Goal: Information Seeking & Learning: Find specific page/section

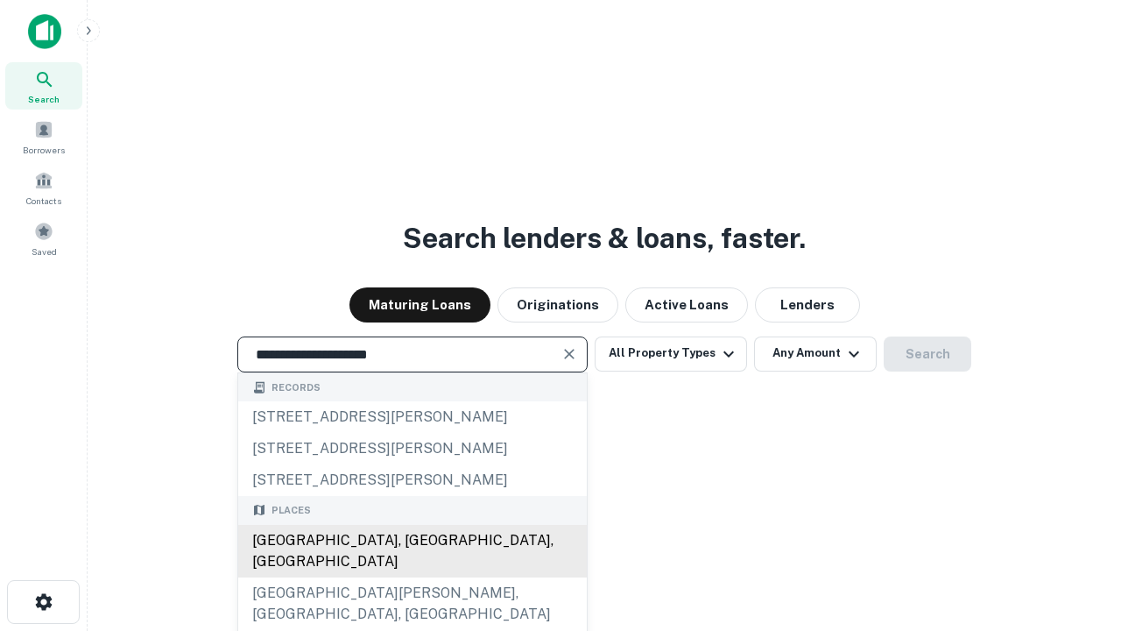
click at [412, 577] on div "[GEOGRAPHIC_DATA], [GEOGRAPHIC_DATA], [GEOGRAPHIC_DATA]" at bounding box center [412, 551] width 349 height 53
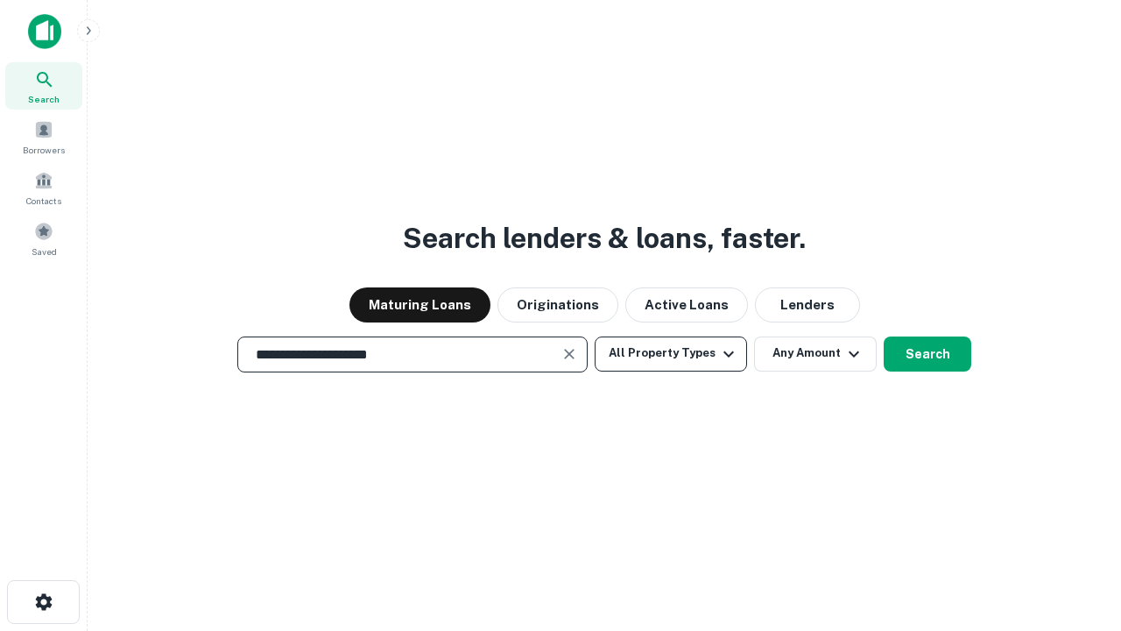
type input "**********"
click at [671, 353] on button "All Property Types" at bounding box center [671, 353] width 152 height 35
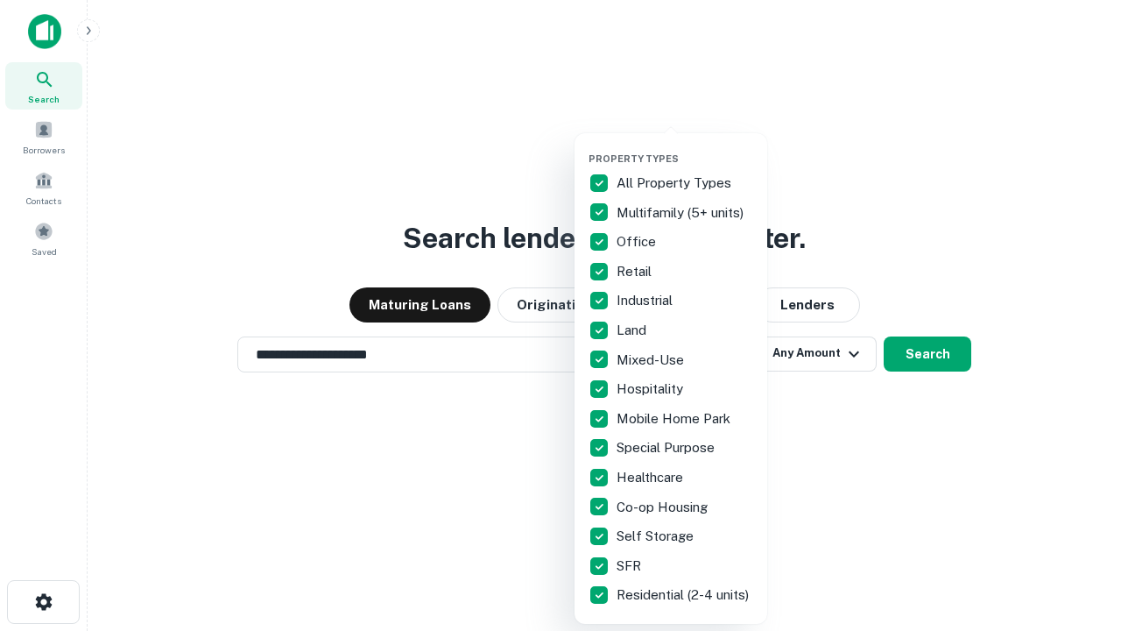
click at [685, 147] on button "button" at bounding box center [684, 147] width 193 height 1
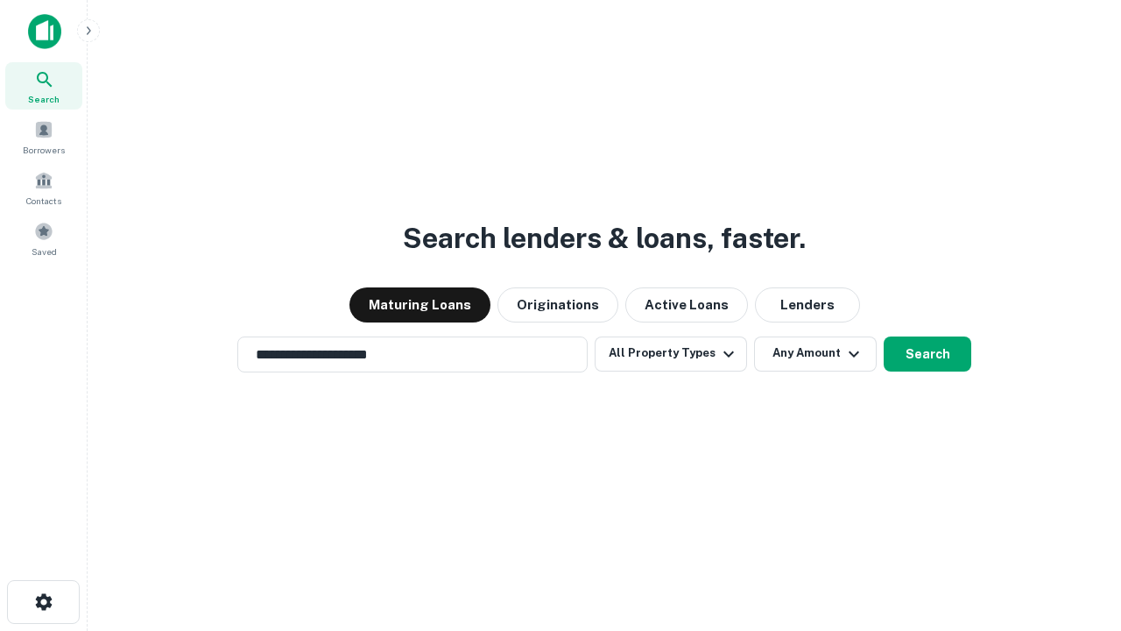
scroll to position [11, 211]
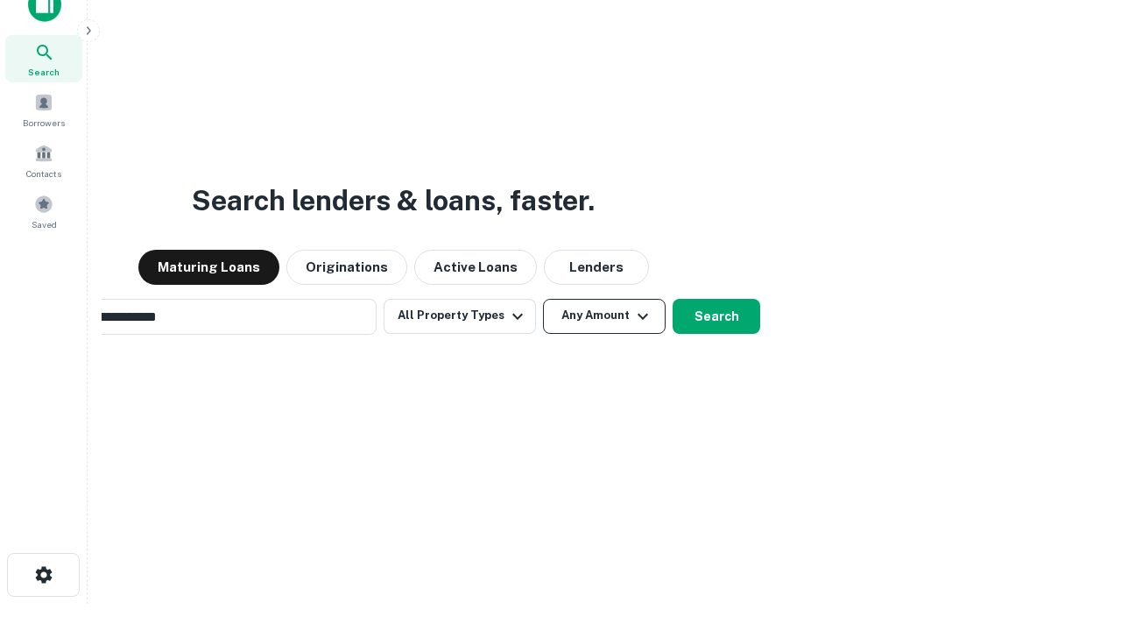
click at [543, 299] on button "Any Amount" at bounding box center [604, 316] width 123 height 35
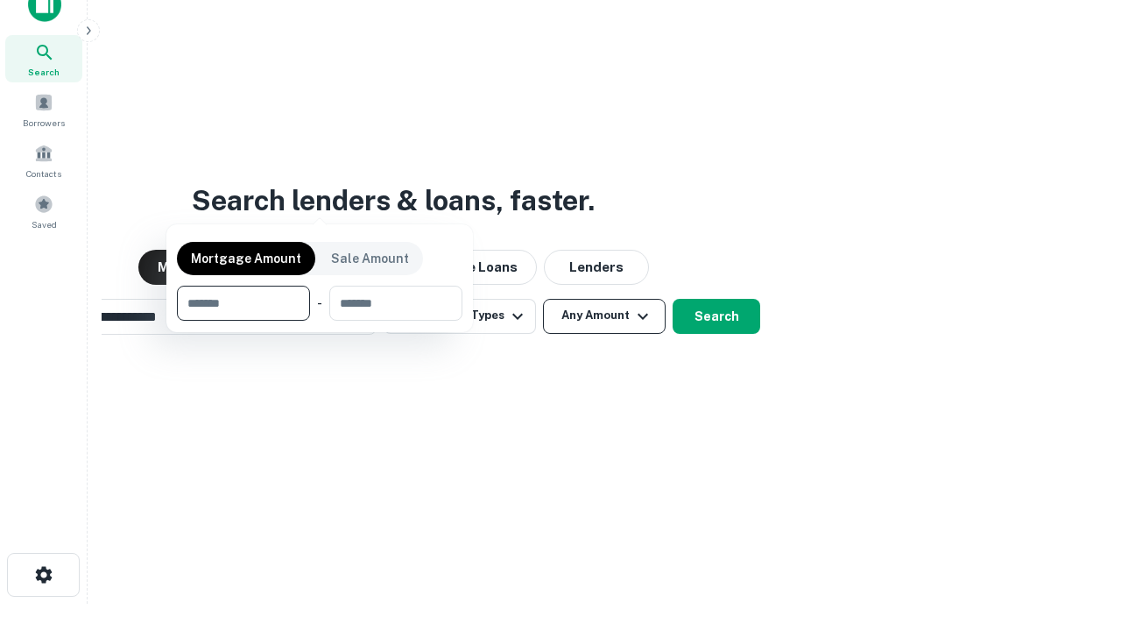
scroll to position [28, 0]
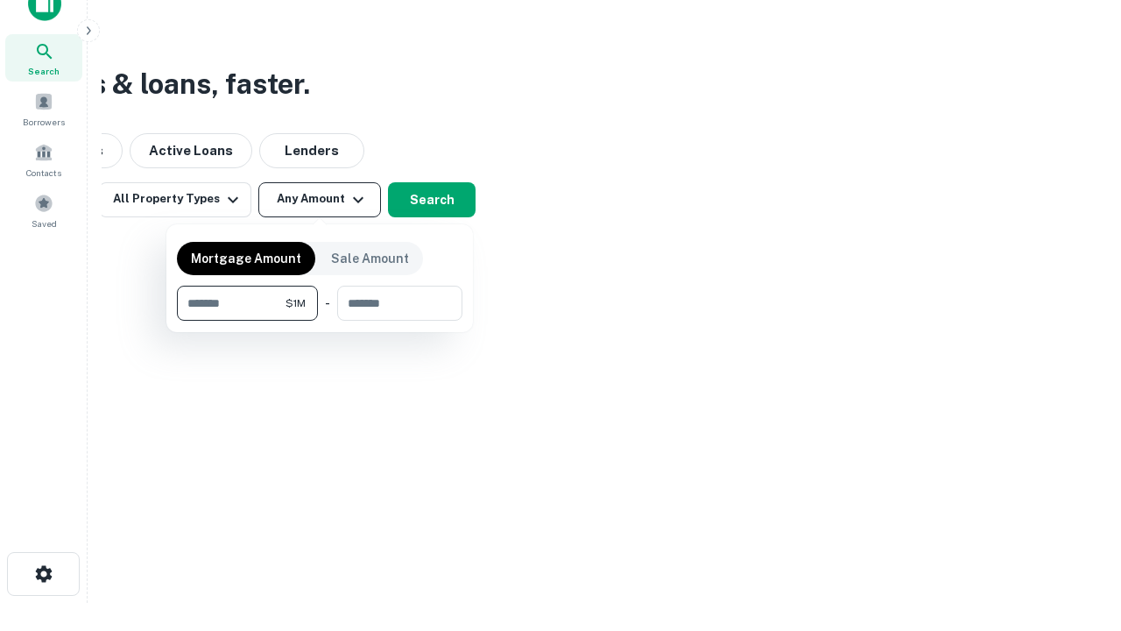
type input "*******"
click at [320, 321] on button "button" at bounding box center [319, 321] width 285 height 1
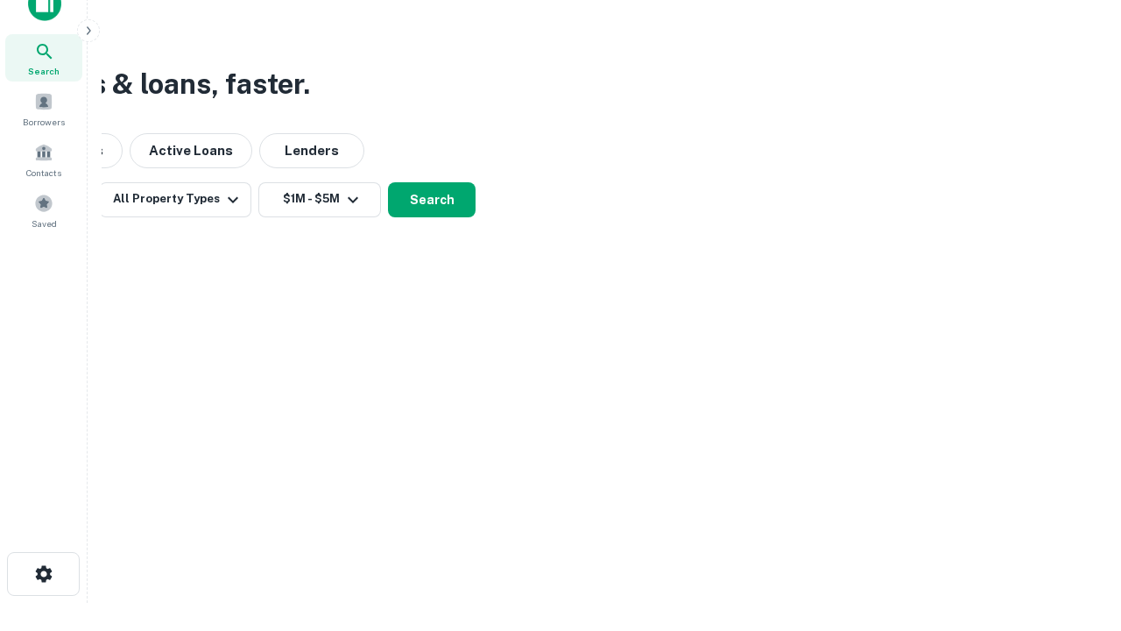
scroll to position [11, 323]
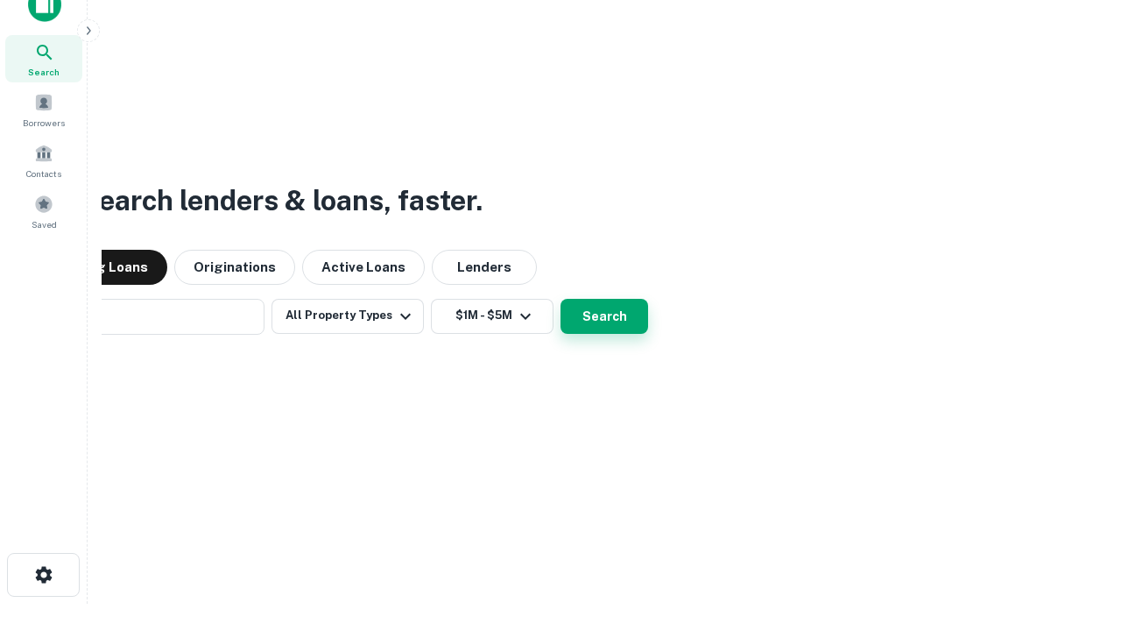
click at [560, 299] on button "Search" at bounding box center [604, 316] width 88 height 35
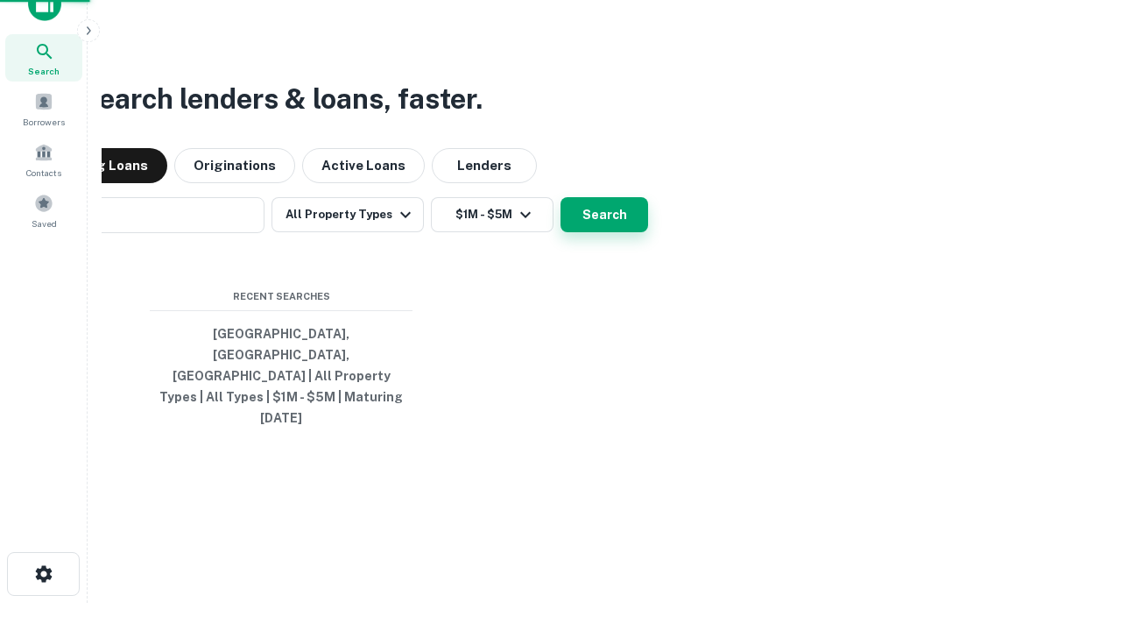
scroll to position [46, 496]
